Goal: Information Seeking & Learning: Find specific fact

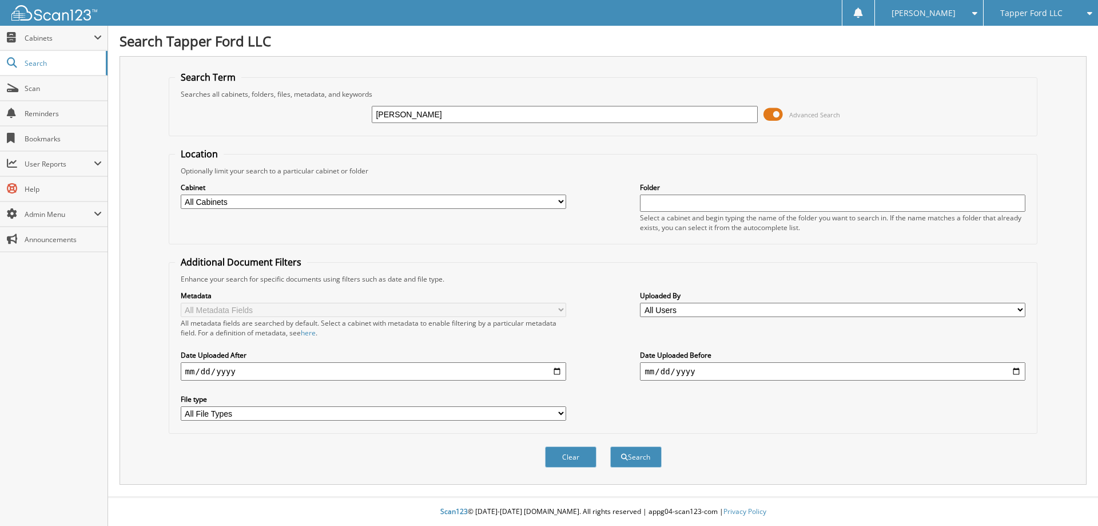
type input "[PERSON_NAME]"
click at [610, 446] on button "Search" at bounding box center [635, 456] width 51 height 21
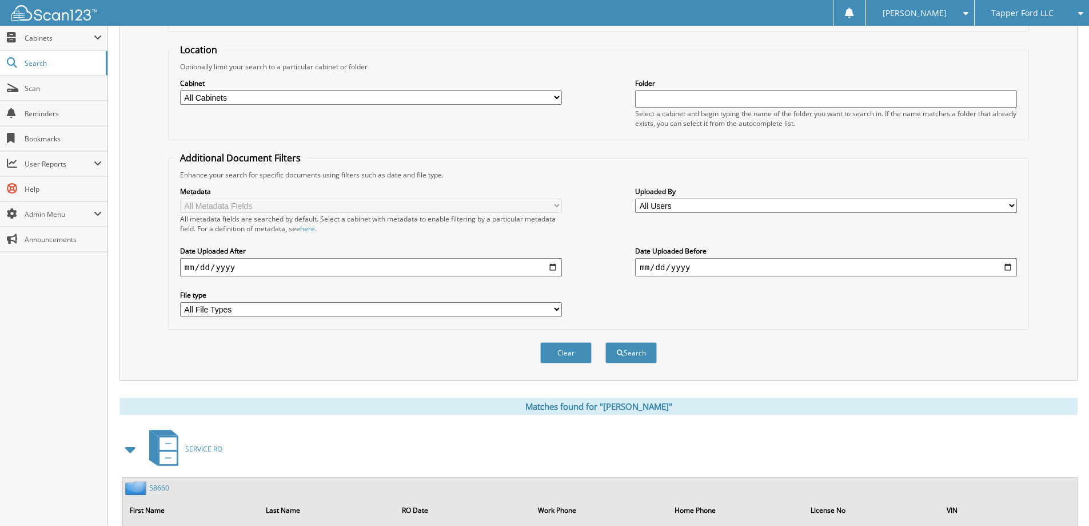
scroll to position [229, 0]
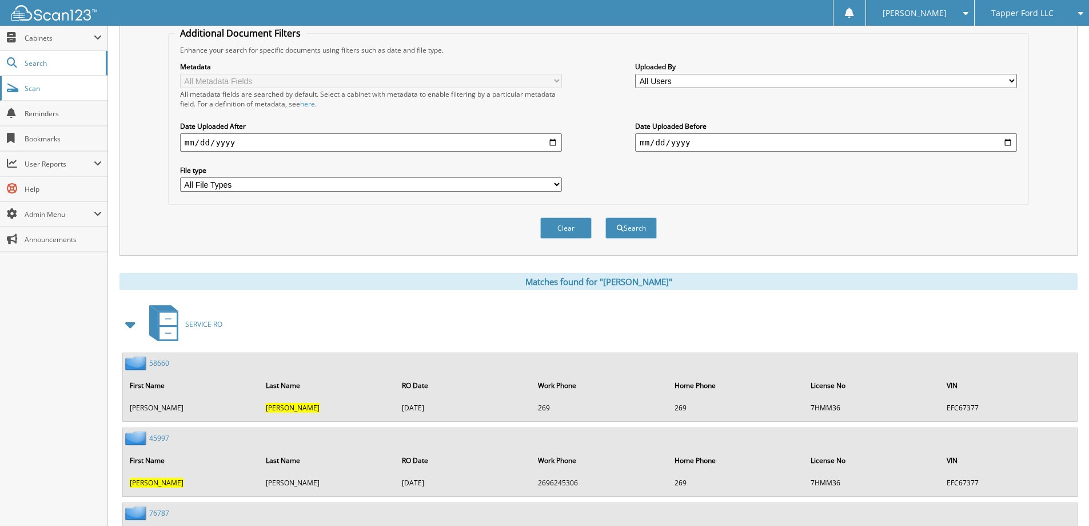
click at [23, 86] on link "Scan" at bounding box center [54, 88] width 108 height 25
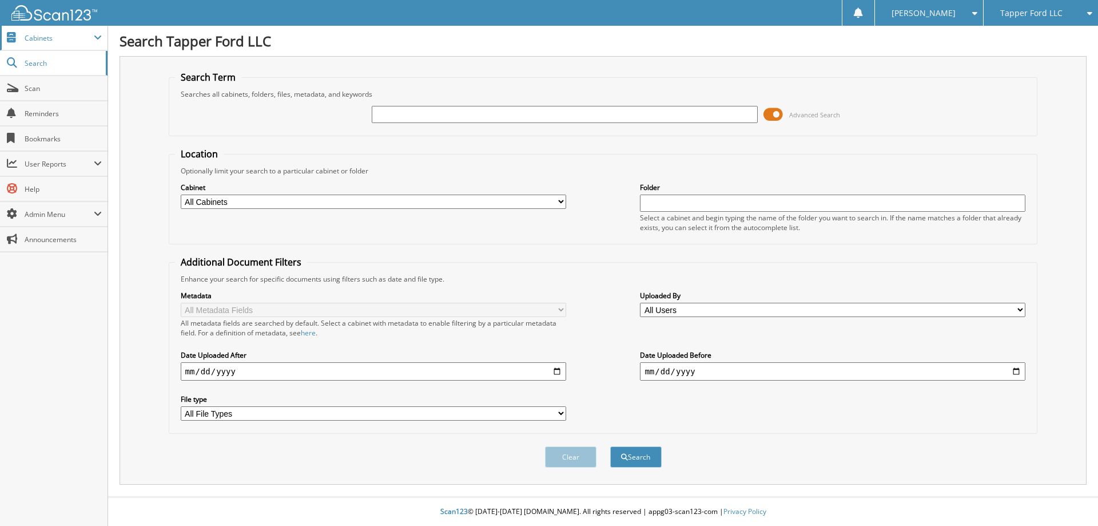
click at [35, 41] on span "Cabinets" at bounding box center [59, 38] width 69 height 10
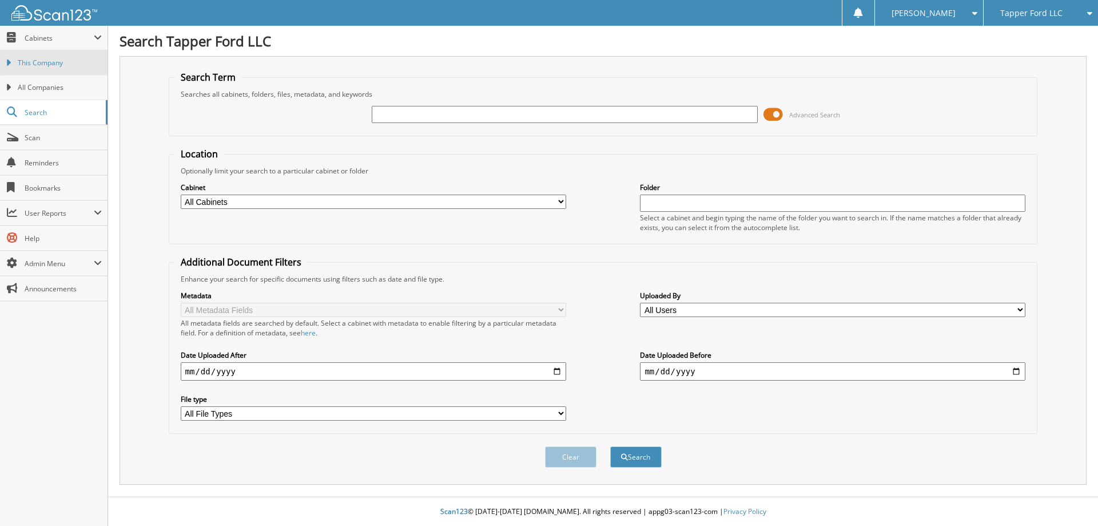
click at [37, 65] on span "This Company" at bounding box center [60, 63] width 84 height 10
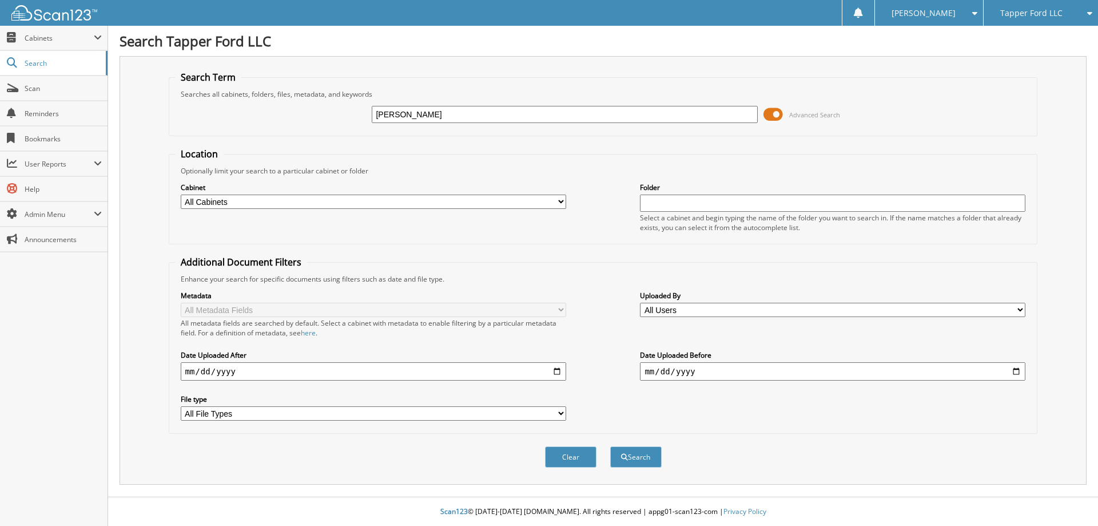
type input "knuth"
click at [610, 446] on button "Search" at bounding box center [635, 456] width 51 height 21
